Goal: Find specific page/section: Find specific page/section

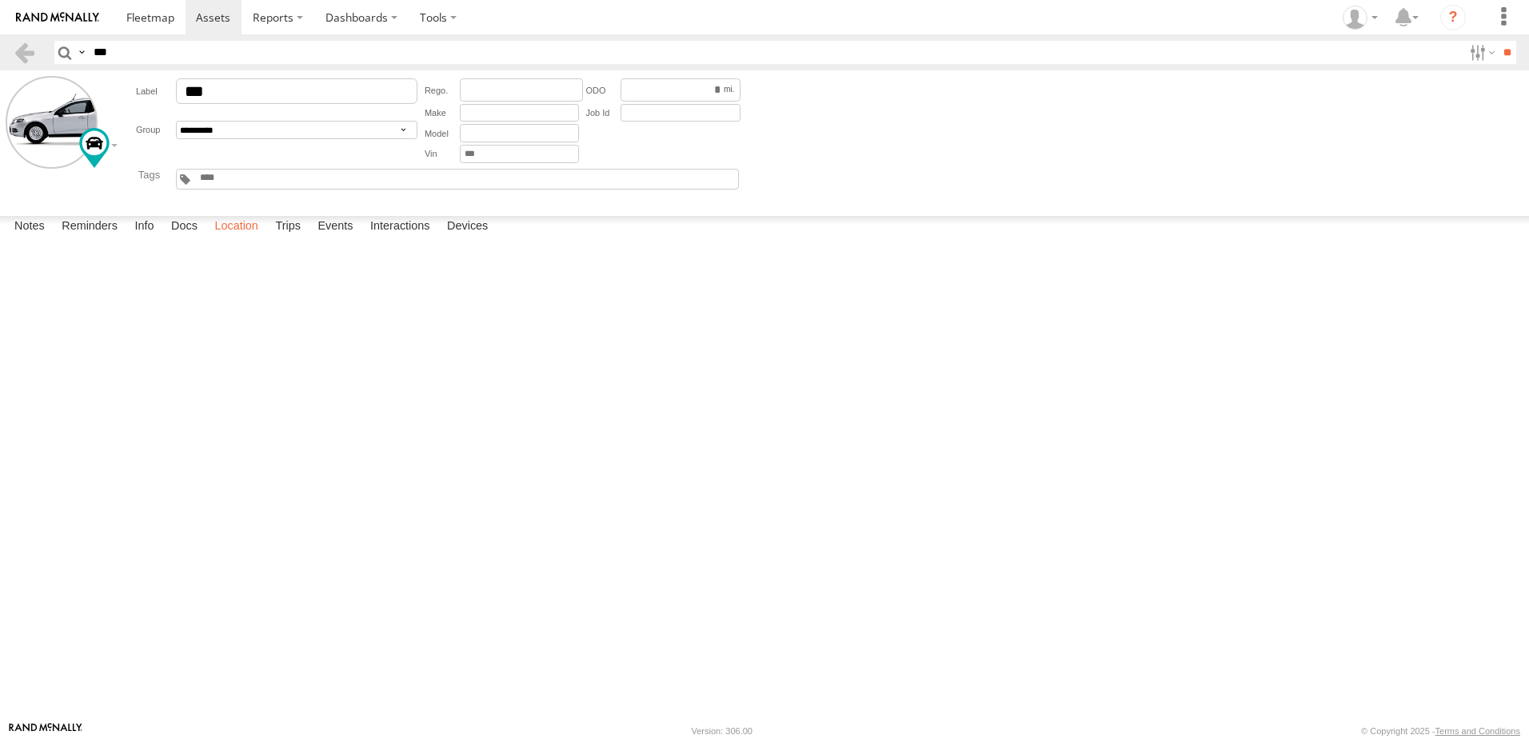
click at [240, 238] on label "Location" at bounding box center [236, 227] width 60 height 22
click at [300, 238] on label "Trips" at bounding box center [288, 227] width 42 height 22
click at [342, 238] on label "Events" at bounding box center [335, 227] width 51 height 22
click at [151, 12] on span at bounding box center [150, 17] width 48 height 15
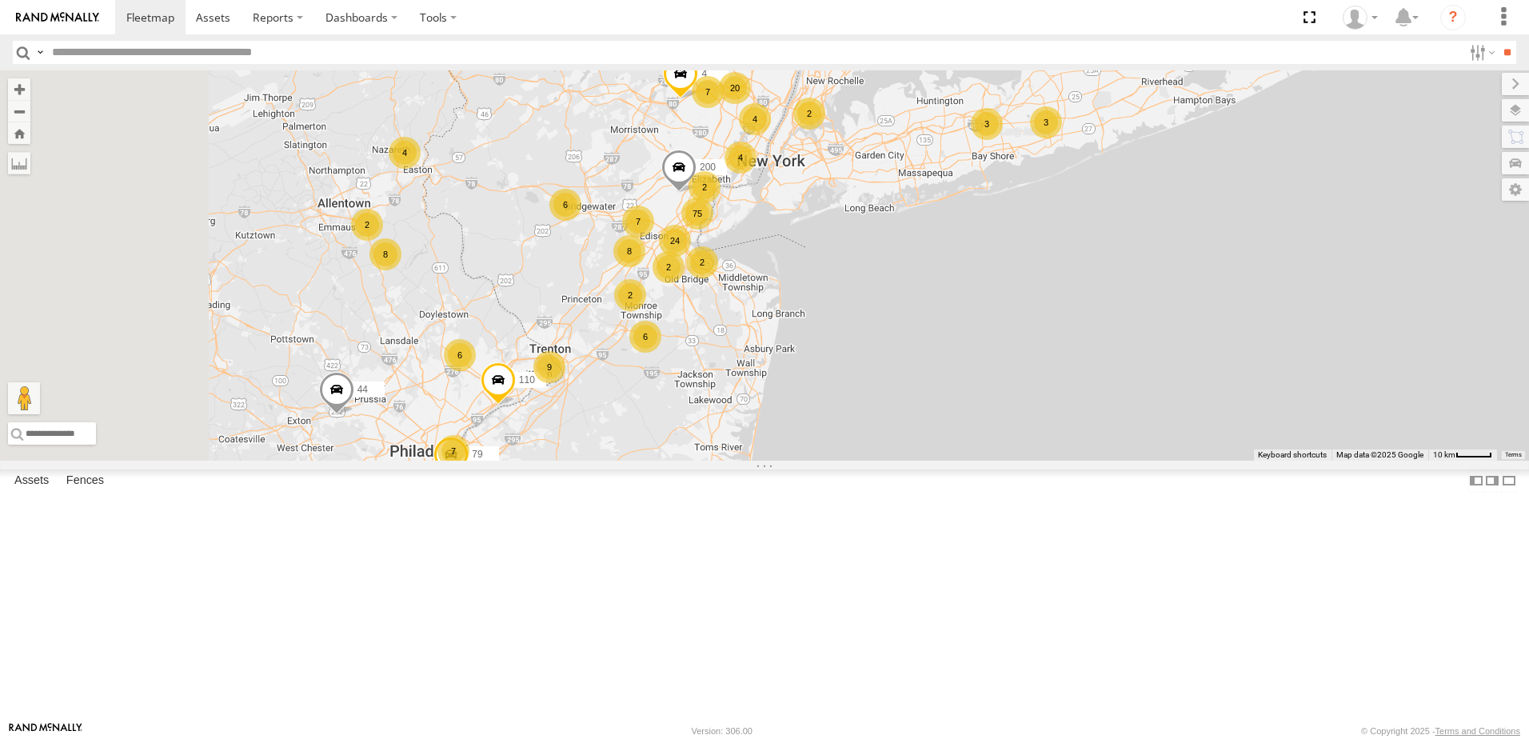
drag, startPoint x: 764, startPoint y: 426, endPoint x: 965, endPoint y: 447, distance: 202.6
click at [965, 447] on div "147 44 48 6 24 79 4 75 6 8 8 4 17 20 7 4 9 7 6 4 2 4 2 257 3 3 2 7 2 2 2 208 20…" at bounding box center [764, 265] width 1529 height 390
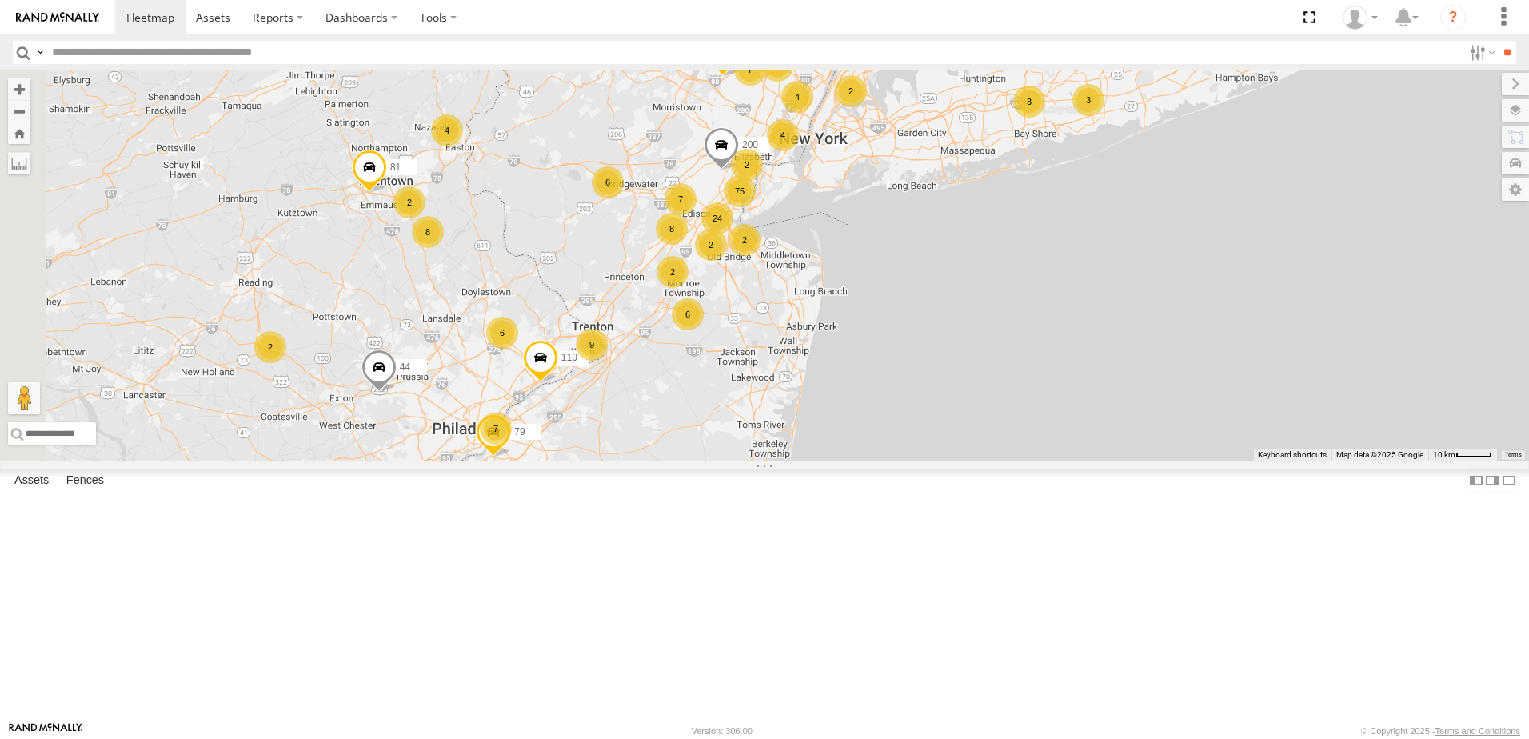
drag, startPoint x: 974, startPoint y: 482, endPoint x: 1044, endPoint y: 427, distance: 88.8
click at [1044, 427] on div "147 44 48 6 24 79 4 75 6 8 8 4 17 20 7 4 9 7 6 4 2 4 2 257 3 3 2 7 2 2 2 208 20…" at bounding box center [764, 265] width 1529 height 390
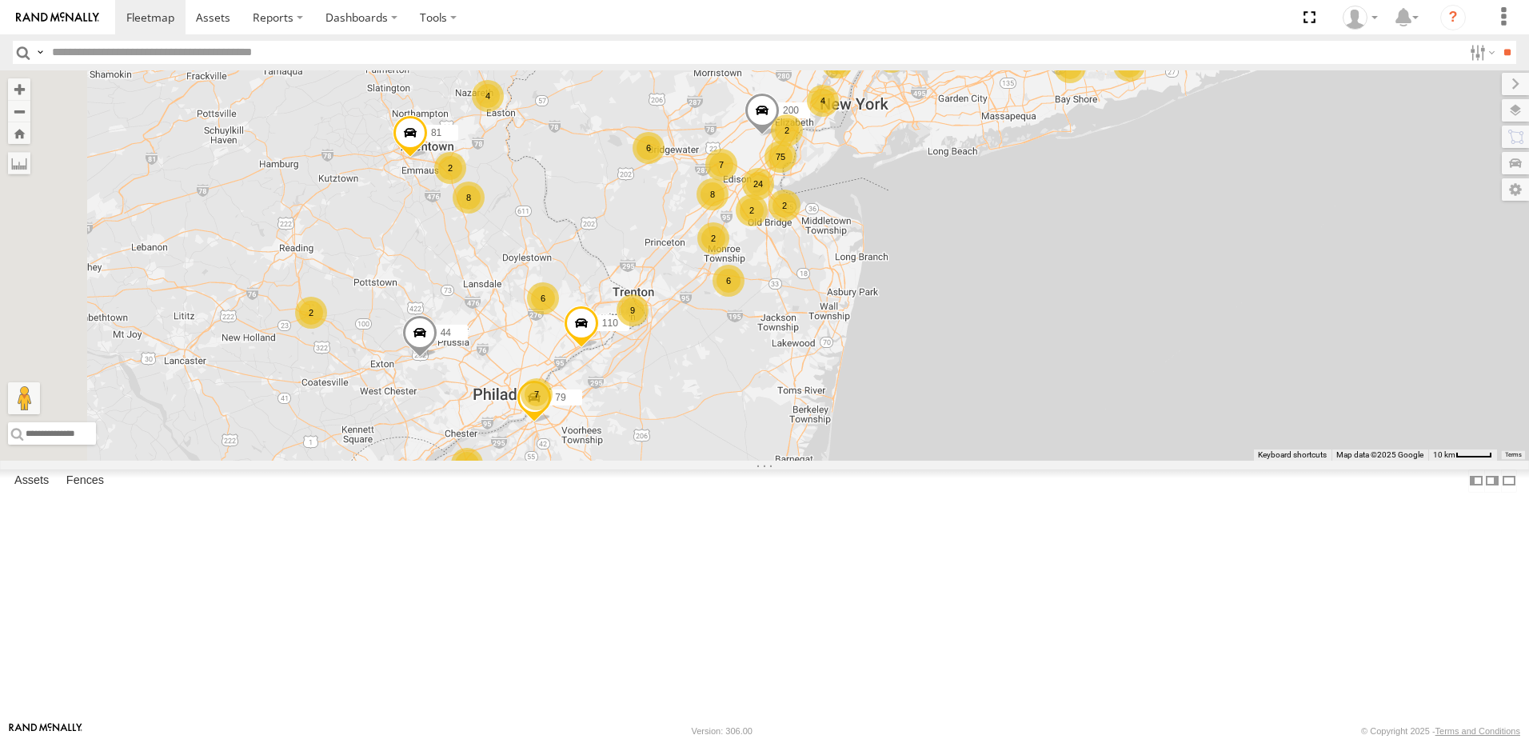
click at [780, 137] on span at bounding box center [762, 115] width 35 height 43
click at [1145, 387] on div "147 44 48 6 24 79 4 75 6 8 8 4 17 20 7 4 9 7 6 4 2 4 2 257 3 3 2 7 2 2 2 208 20…" at bounding box center [764, 265] width 1529 height 390
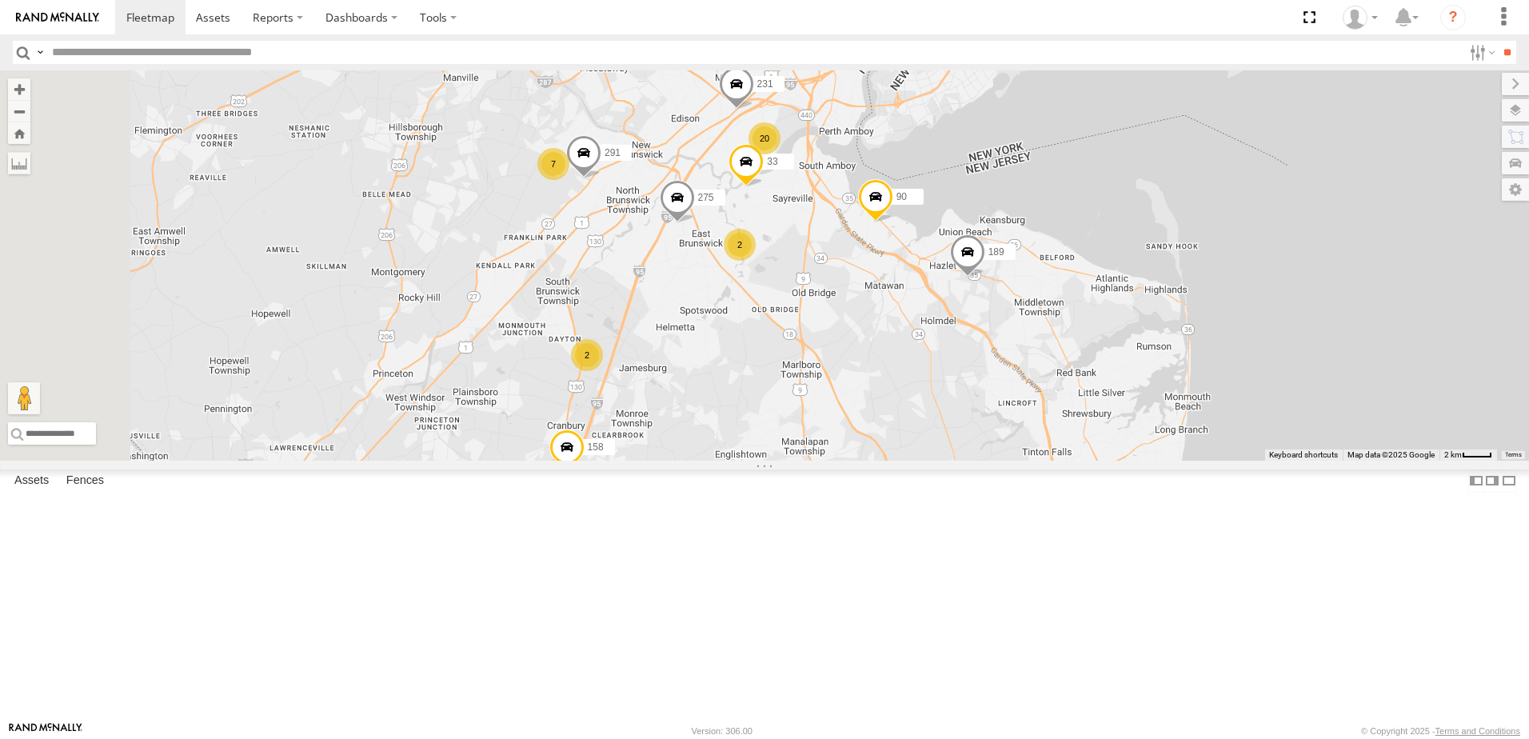
drag, startPoint x: 949, startPoint y: 102, endPoint x: 1026, endPoint y: 466, distance: 371.2
click at [1026, 461] on div "147 44 48 79 4 257 208 110 81 275 33 90 158 283 189 20 5 291 4 7 2 2 231 96" at bounding box center [764, 265] width 1529 height 390
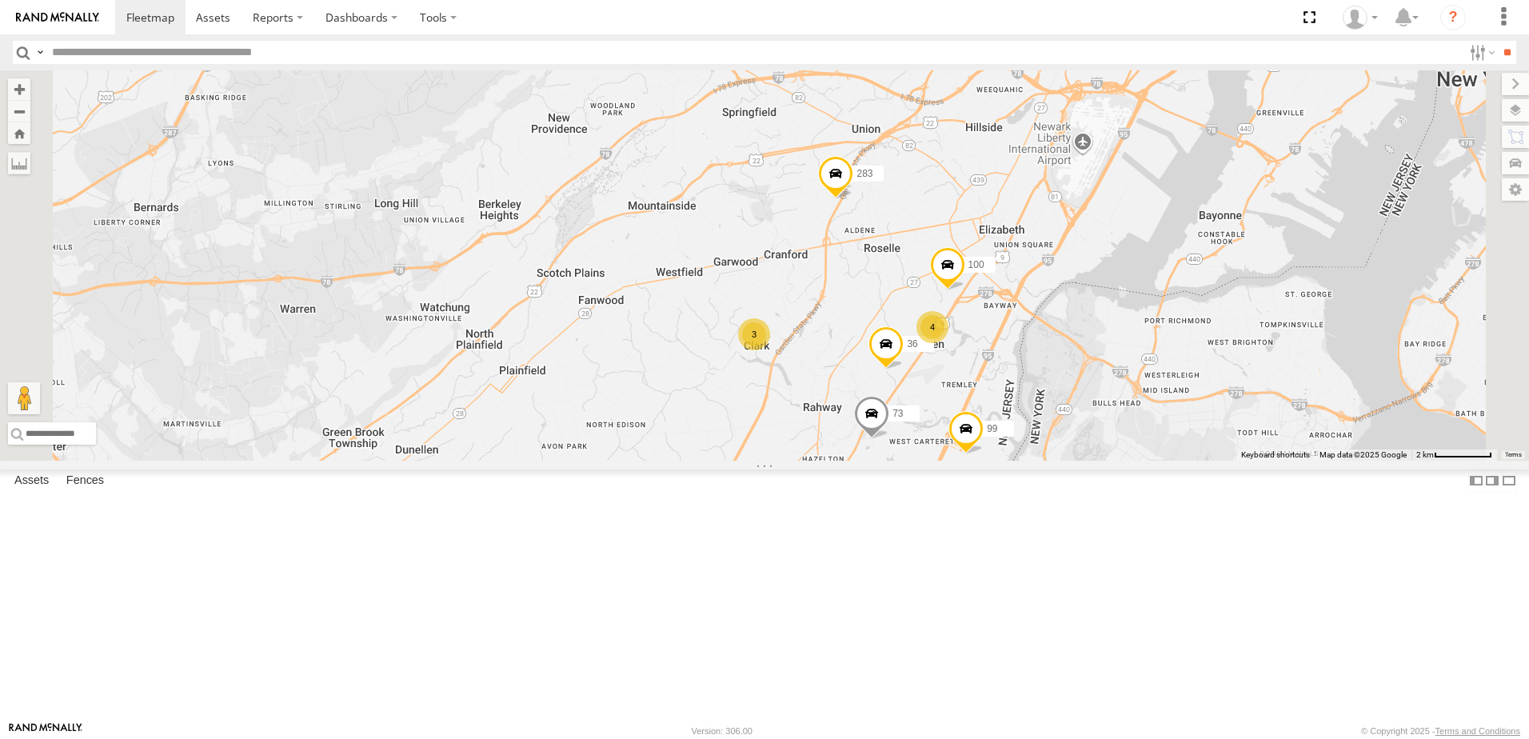
drag, startPoint x: 1105, startPoint y: 226, endPoint x: 1074, endPoint y: 434, distance: 210.2
click at [1075, 433] on div "147 44 48 79 4 257 208 110 81 275 33 90 158 283 189 291 231 96 73 99 175 20 48 …" at bounding box center [764, 265] width 1529 height 390
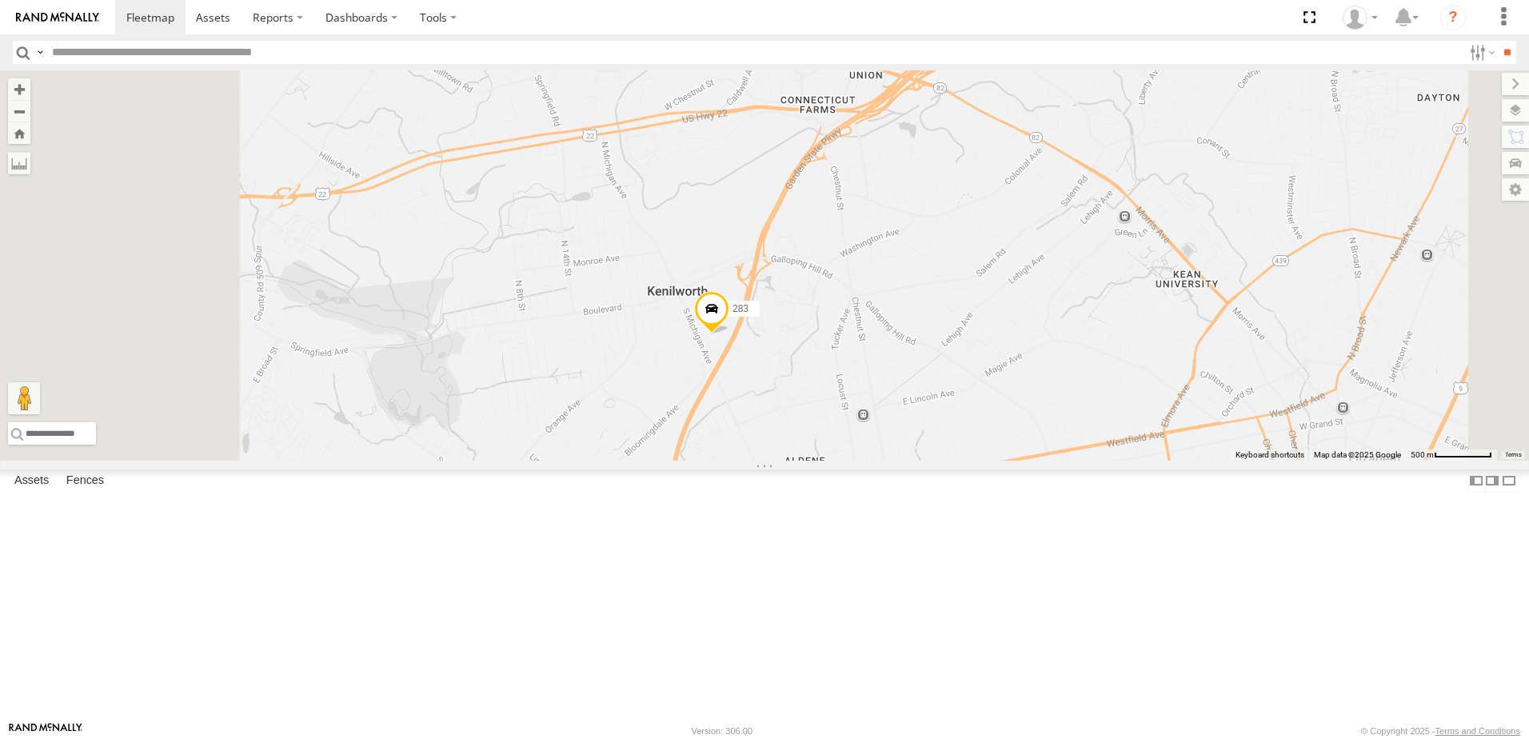
drag, startPoint x: 1009, startPoint y: 444, endPoint x: 1046, endPoint y: 398, distance: 59.1
click at [1046, 400] on div "147 44 48 79 4 257 208 110 81 275 33 90 158 283 189 291 231 96 73 99 175 36 100" at bounding box center [764, 265] width 1529 height 390
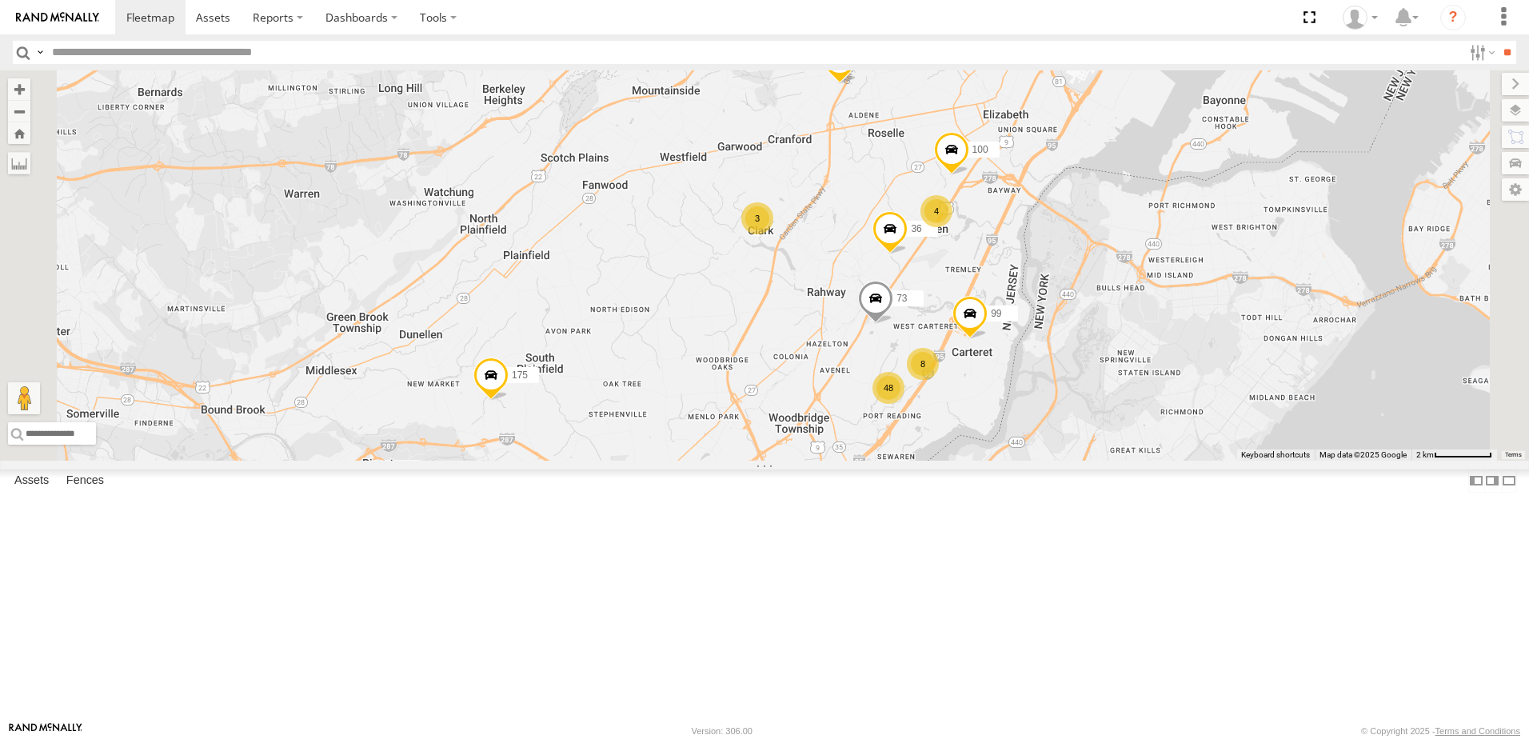
drag, startPoint x: 1148, startPoint y: 470, endPoint x: 1118, endPoint y: 260, distance: 211.6
click at [1118, 260] on div "147 44 48 79 4 257 208 110 81 275 33 90 158 283 189 291 231 96 73 99 175 36 100…" at bounding box center [764, 265] width 1529 height 390
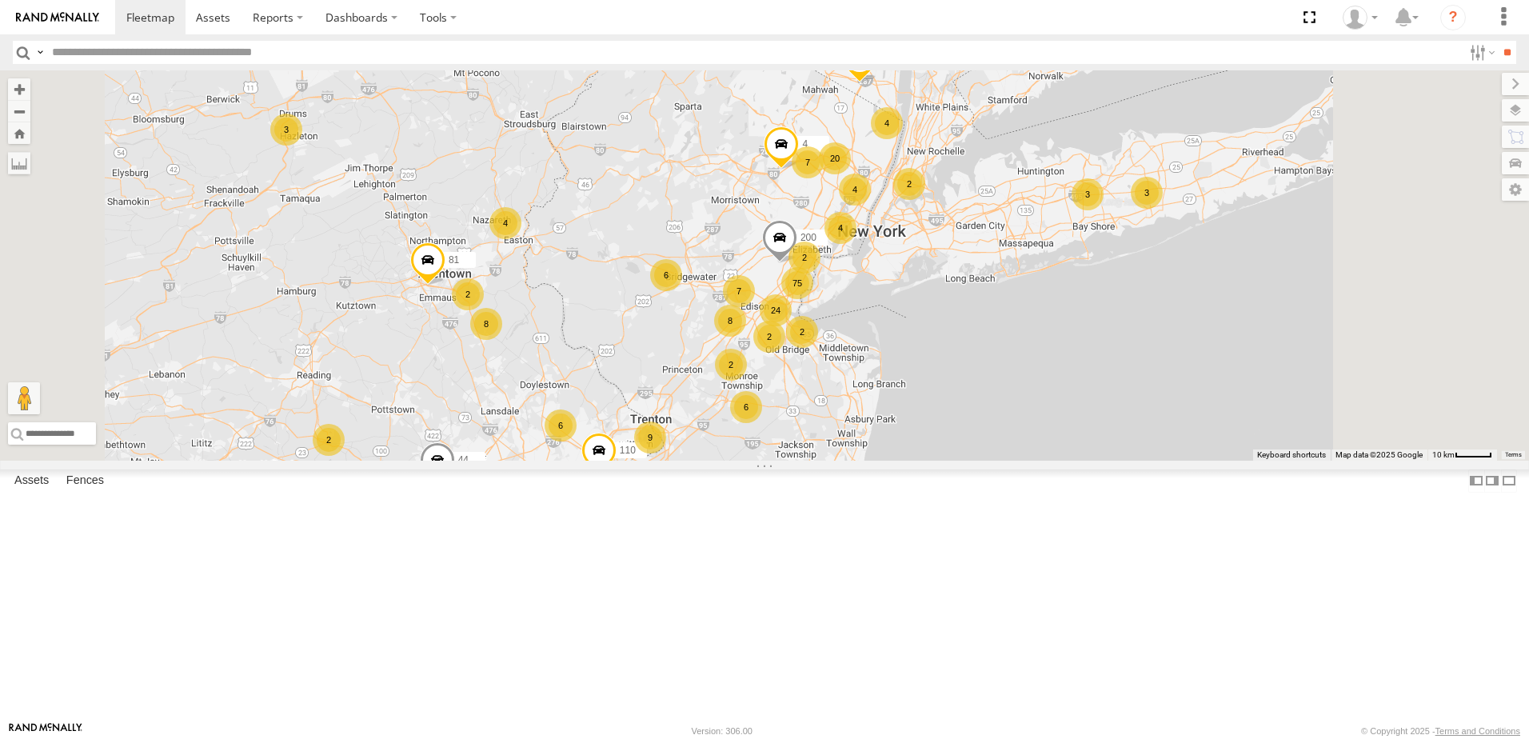
click at [797, 264] on span at bounding box center [779, 242] width 35 height 43
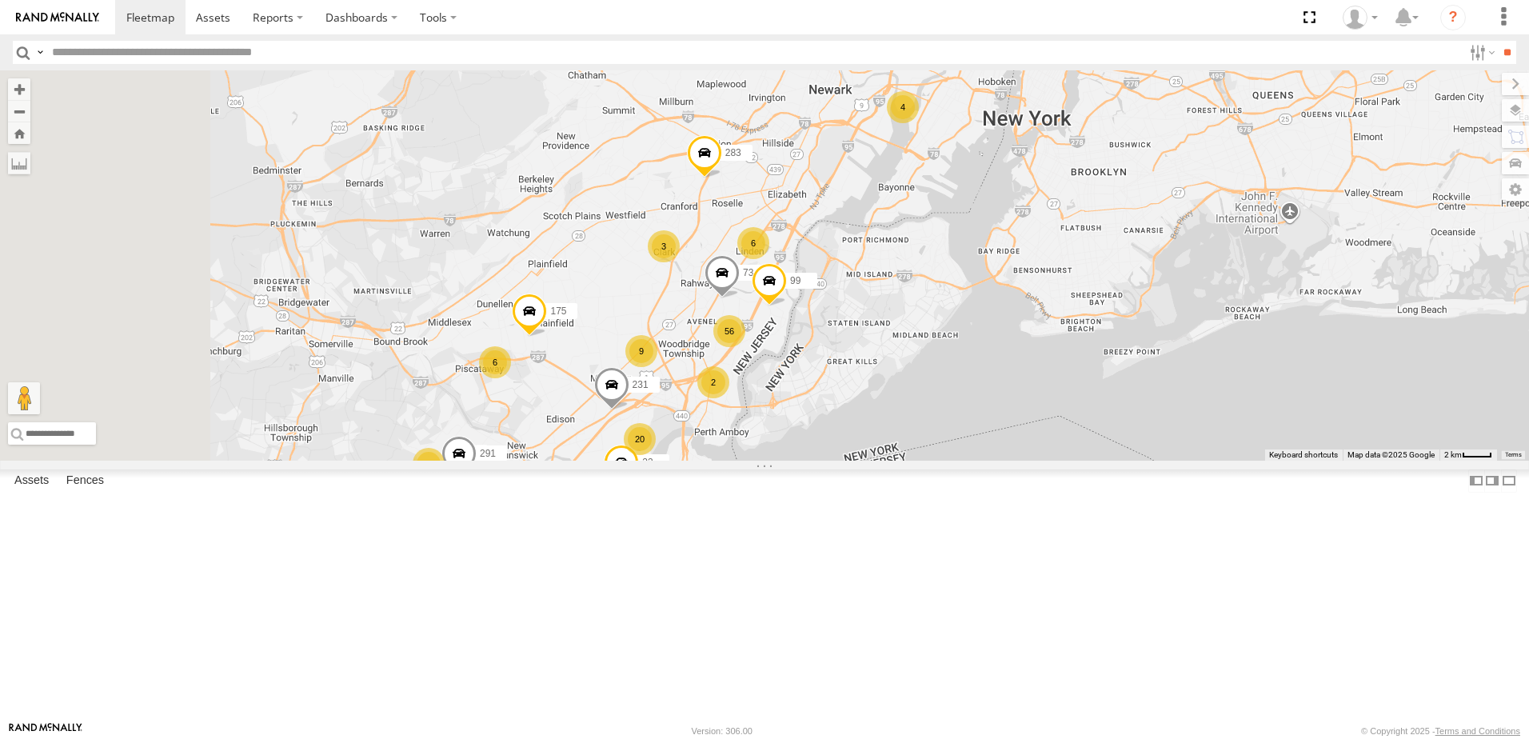
drag, startPoint x: 643, startPoint y: 301, endPoint x: 896, endPoint y: 482, distance: 310.8
click at [885, 461] on div "147 44 48 79 4 257 208 110 81 87 20 275 56 9 291 6 6 7 2 4 2 73 231 99 2 33 3 9…" at bounding box center [764, 265] width 1529 height 390
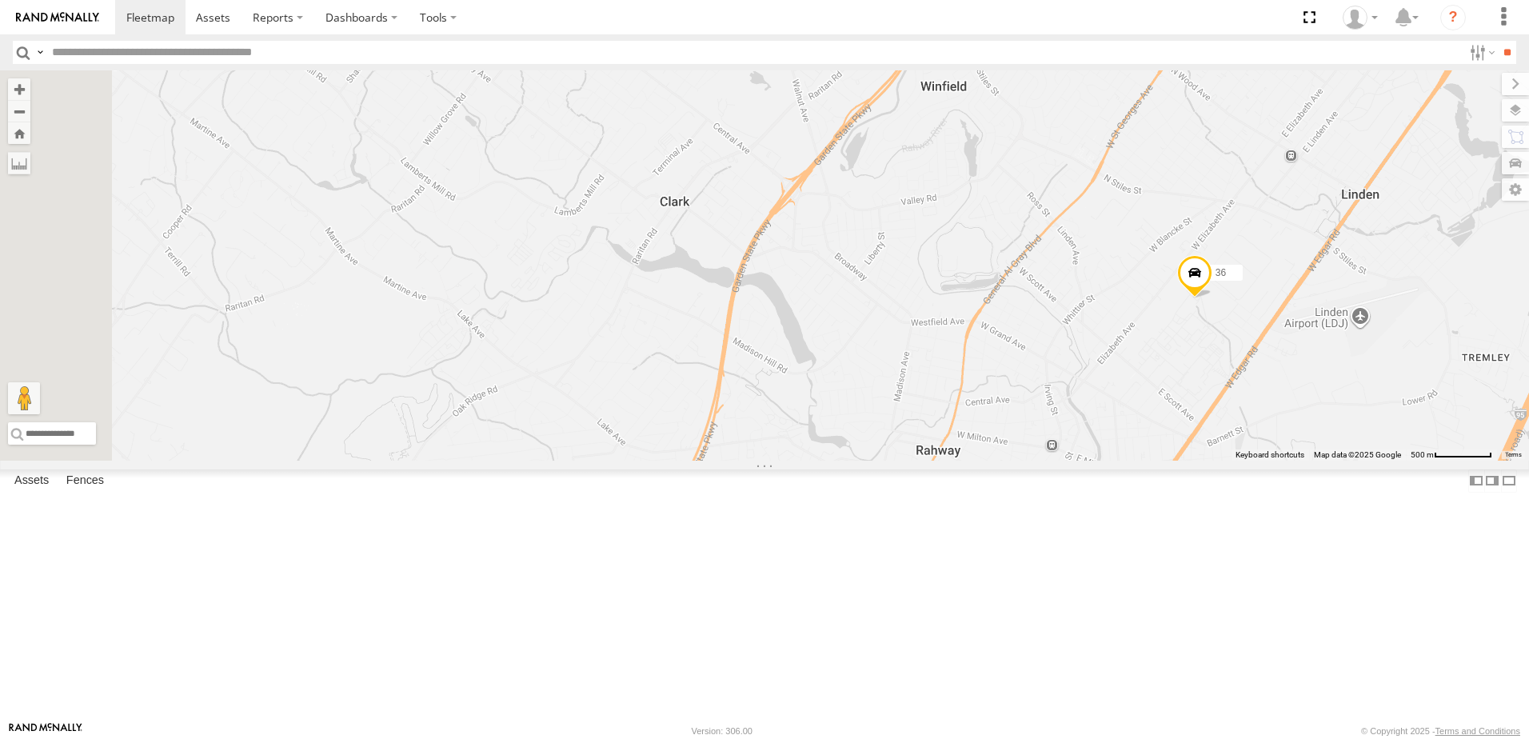
drag, startPoint x: 770, startPoint y: 201, endPoint x: 909, endPoint y: 514, distance: 342.0
click at [909, 461] on div "147 44 48 79 4 257 208 110 81 87 275 291 73 231 99 33 90 175 283 189 36 100 64 …" at bounding box center [764, 265] width 1529 height 390
